Goal: Information Seeking & Learning: Learn about a topic

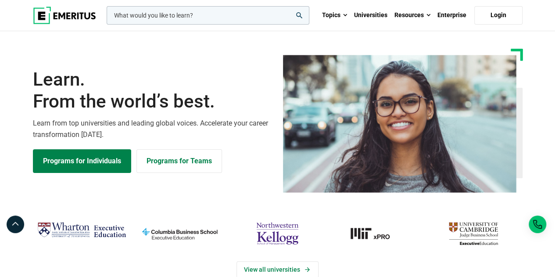
click at [184, 15] on input "woocommerce-product-search-field-0" at bounding box center [208, 15] width 203 height 18
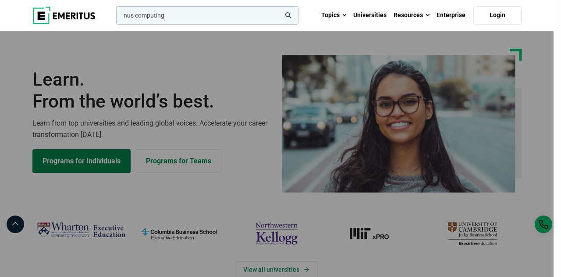
type input "nus computing"
click at [114, 18] on button "search" at bounding box center [114, 18] width 0 height 0
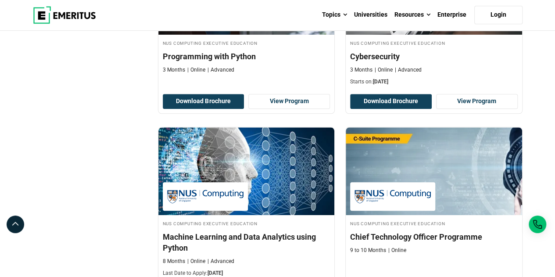
scroll to position [439, 0]
